Goal: Find specific page/section: Find specific page/section

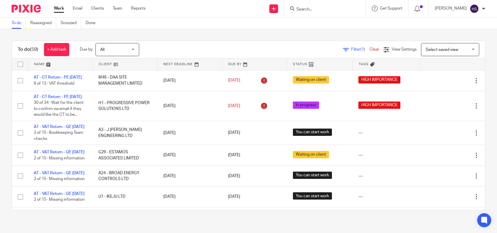
click at [323, 8] on input "Search" at bounding box center [322, 9] width 52 height 5
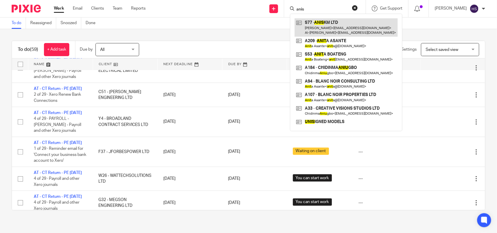
type input "anis"
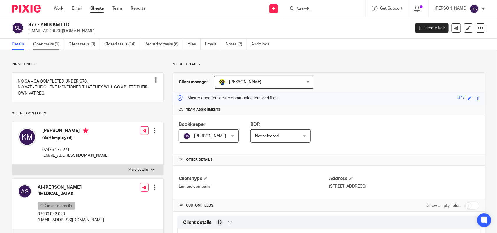
click at [49, 44] on link "Open tasks (1)" at bounding box center [48, 44] width 31 height 11
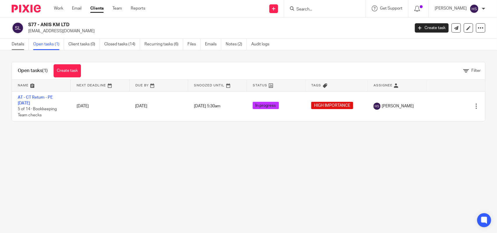
click at [18, 43] on link "Details" at bounding box center [20, 44] width 17 height 11
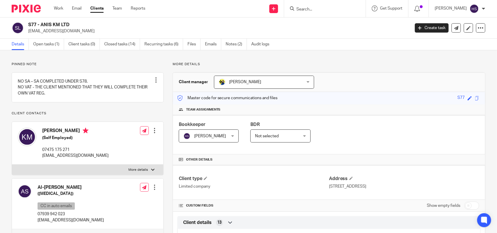
click at [372, 73] on div "Client manager [PERSON_NAME] [PERSON_NAME] [PERSON_NAME] [PERSON_NAME] [PERSON_…" at bounding box center [329, 82] width 312 height 19
click at [345, 50] on div "Details Open tasks (1) Client tasks (0) Closed tasks (14) Recurring tasks (6) F…" at bounding box center [248, 45] width 497 height 12
